Goal: Find contact information: Find contact information

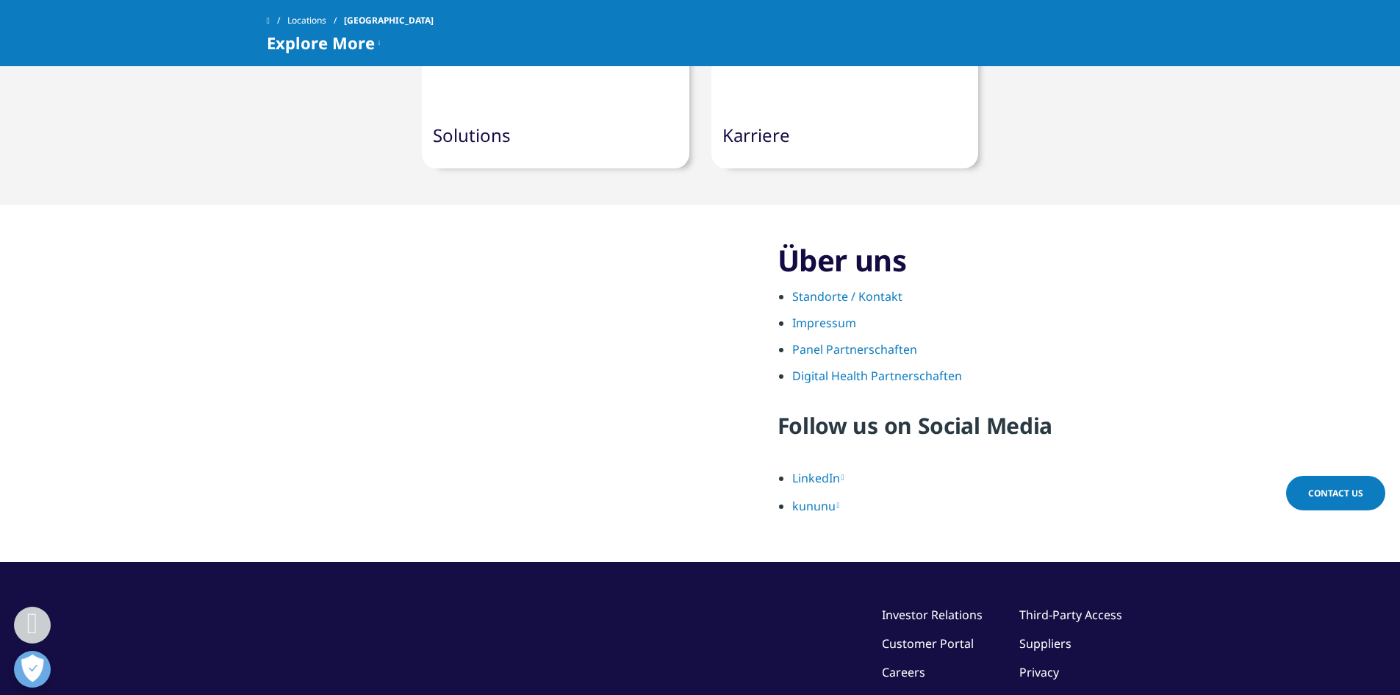
scroll to position [1543, 0]
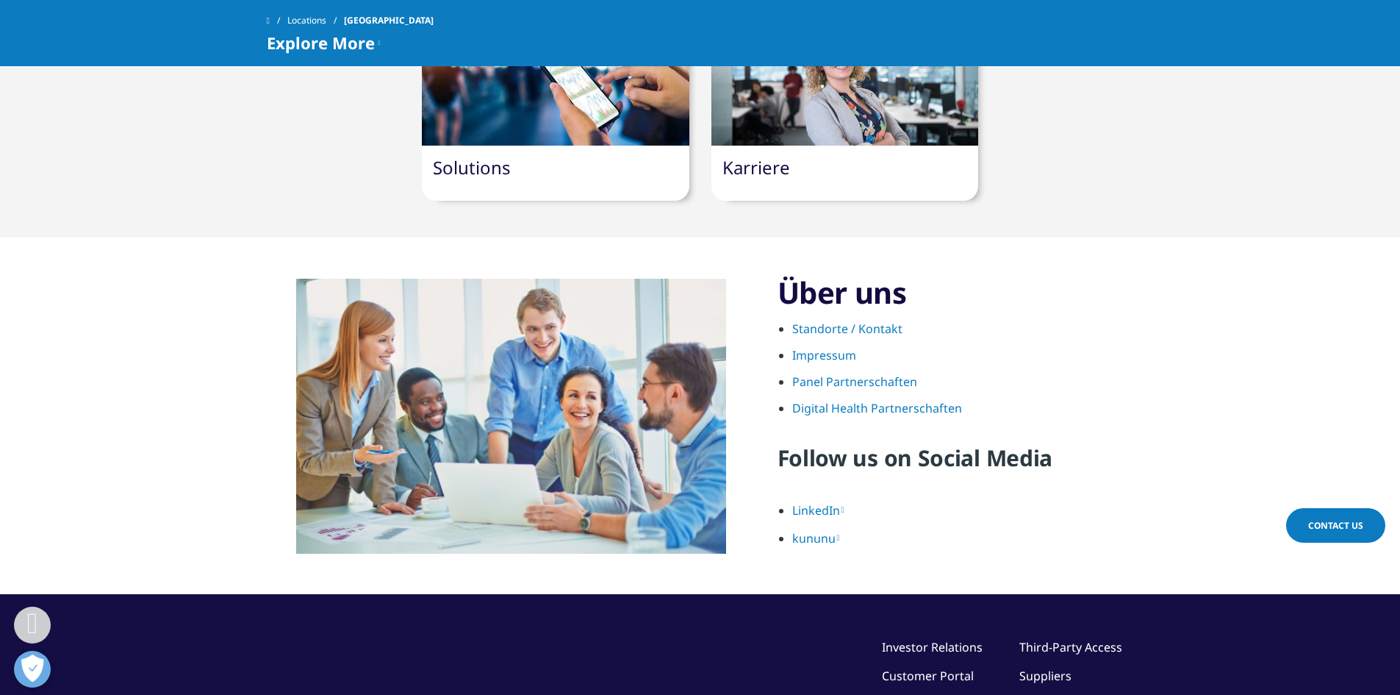
click at [819, 347] on link "Impressum" at bounding box center [824, 355] width 64 height 16
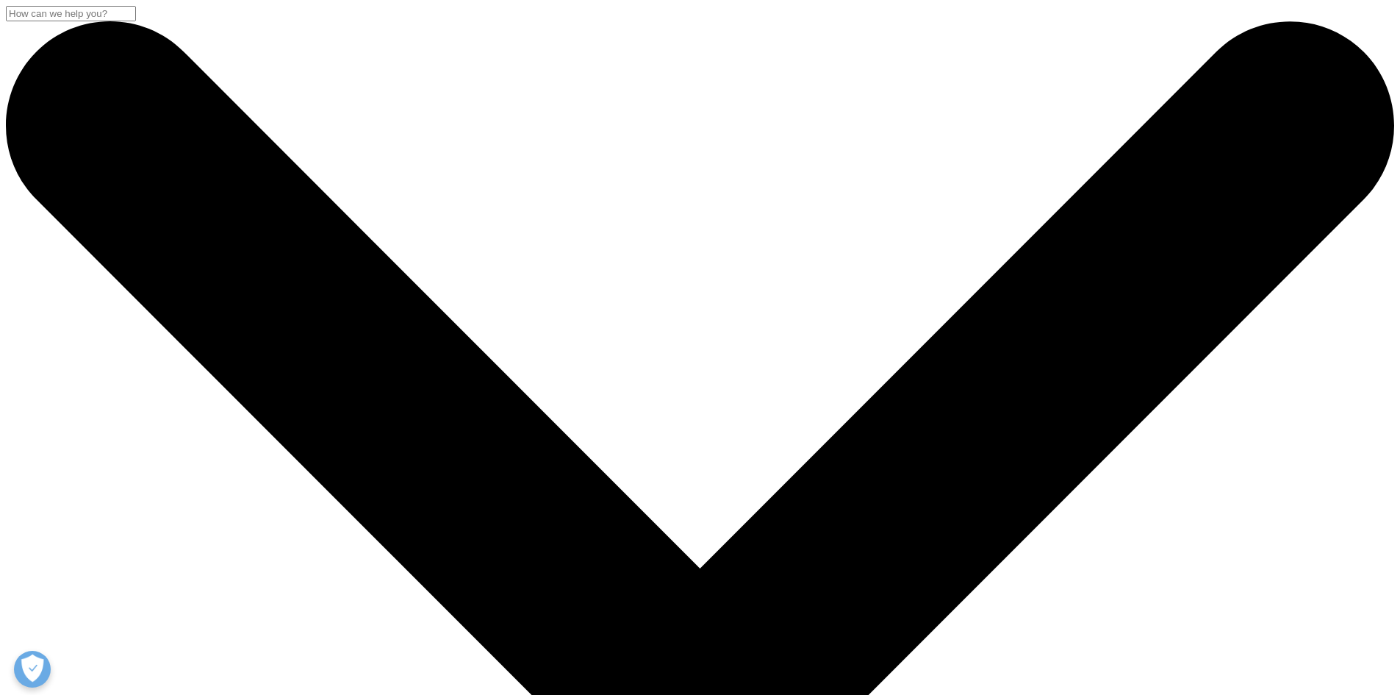
drag, startPoint x: 595, startPoint y: 484, endPoint x: 450, endPoint y: 475, distance: 145.8
copy link "[EMAIL_ADDRESS][DOMAIN_NAME]"
